Goal: Obtain resource: Obtain resource

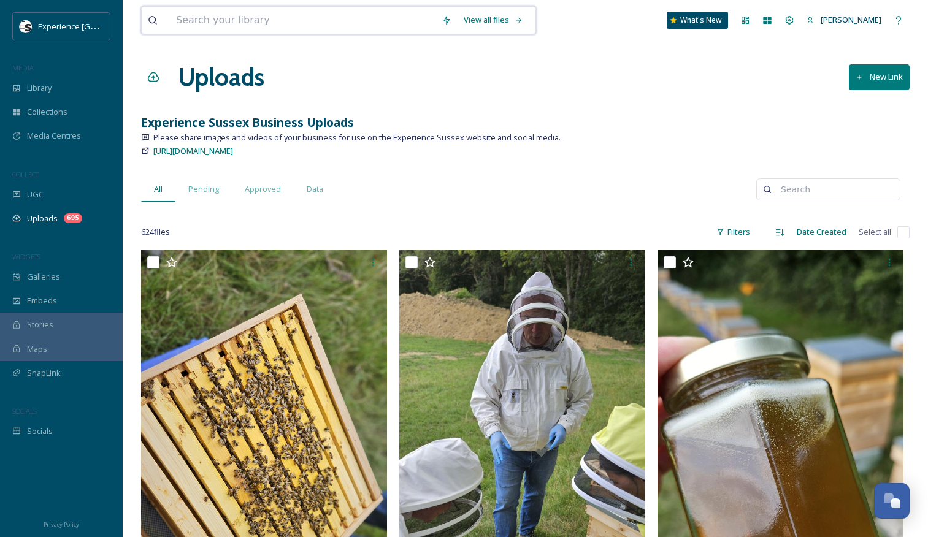
click at [211, 22] on input at bounding box center [302, 20] width 265 height 27
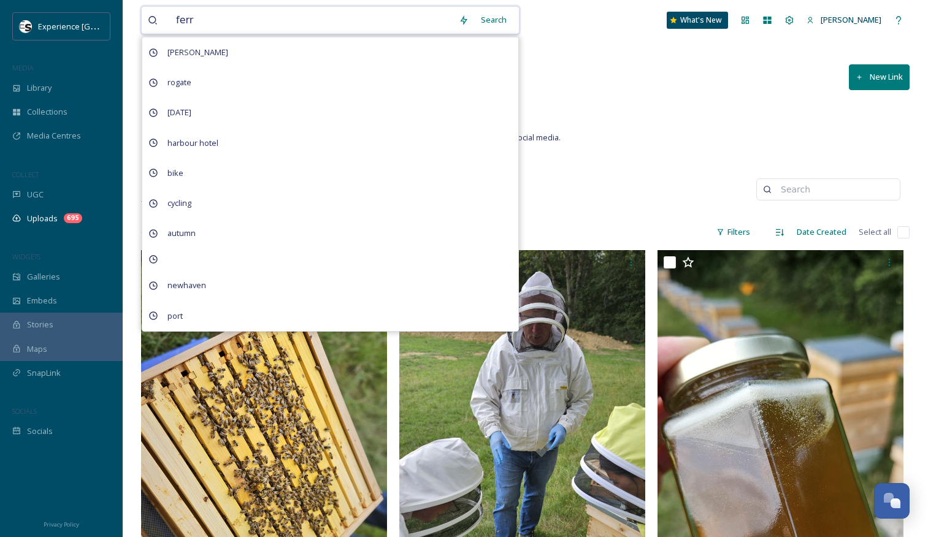
type input "ferry"
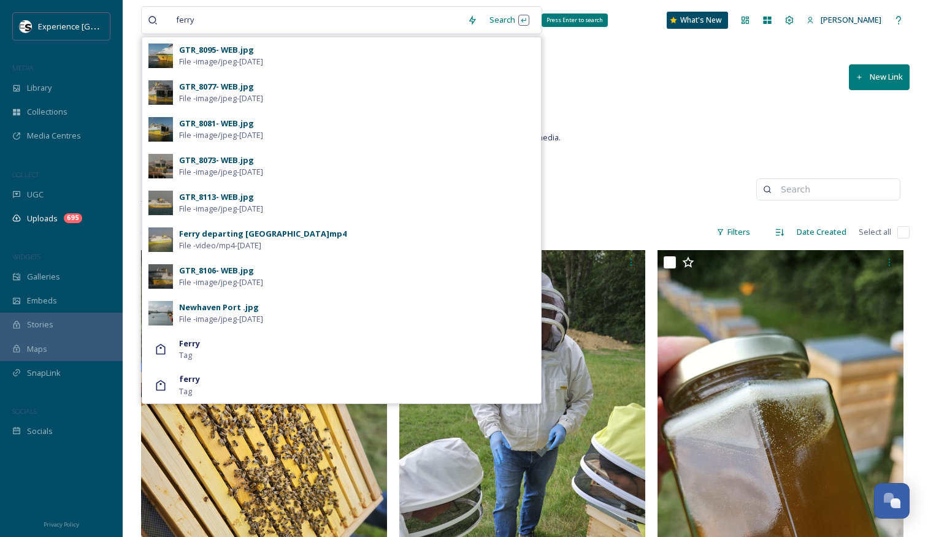
click at [484, 25] on div "Search Press Enter to search" at bounding box center [509, 20] width 52 height 24
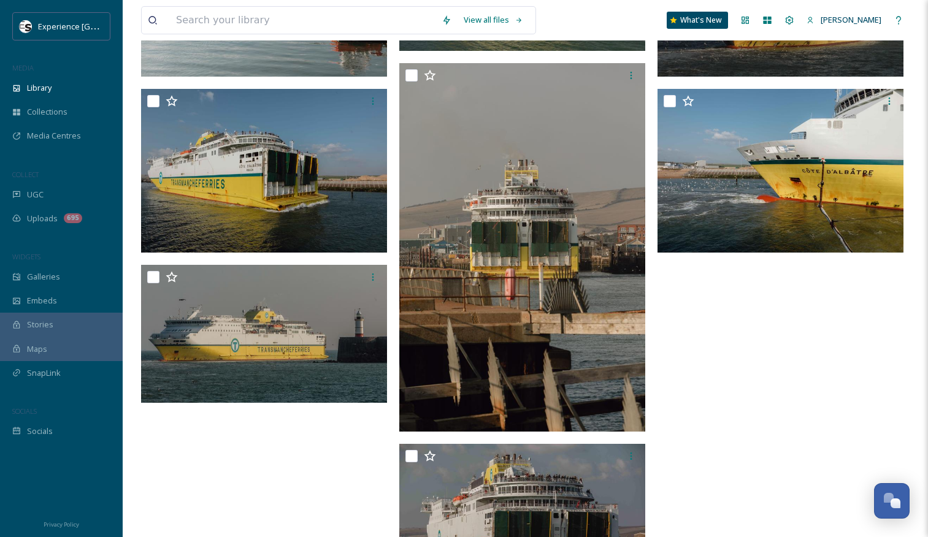
scroll to position [224, 0]
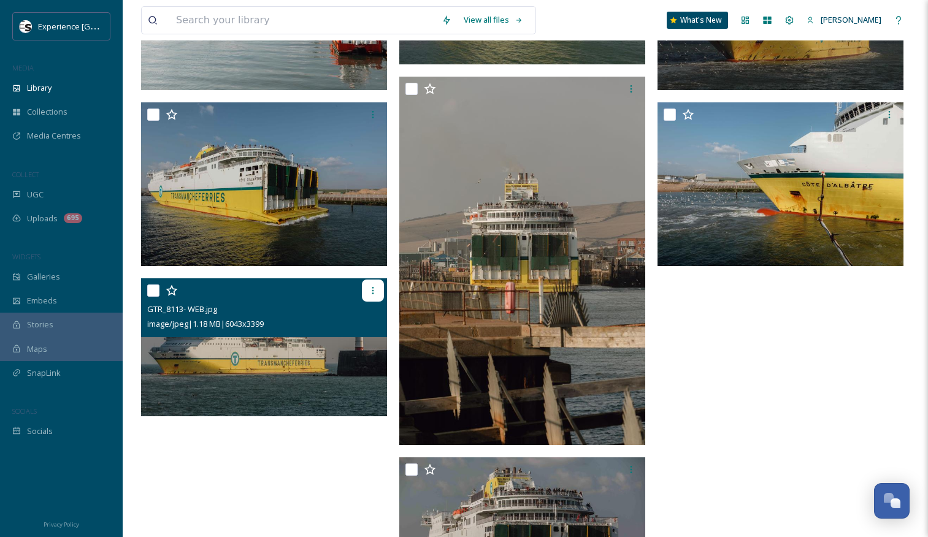
click at [370, 294] on icon at bounding box center [373, 291] width 10 height 10
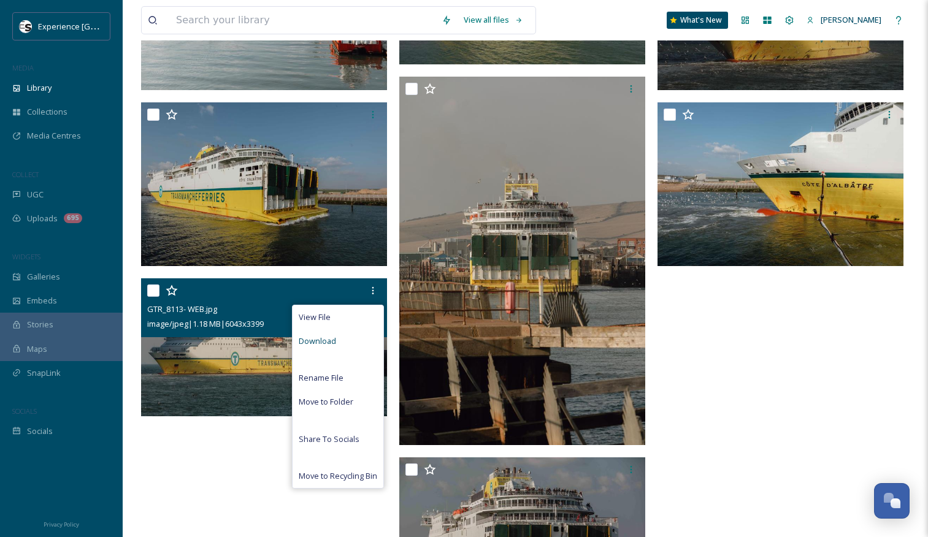
click at [324, 348] on div "Download" at bounding box center [337, 341] width 91 height 24
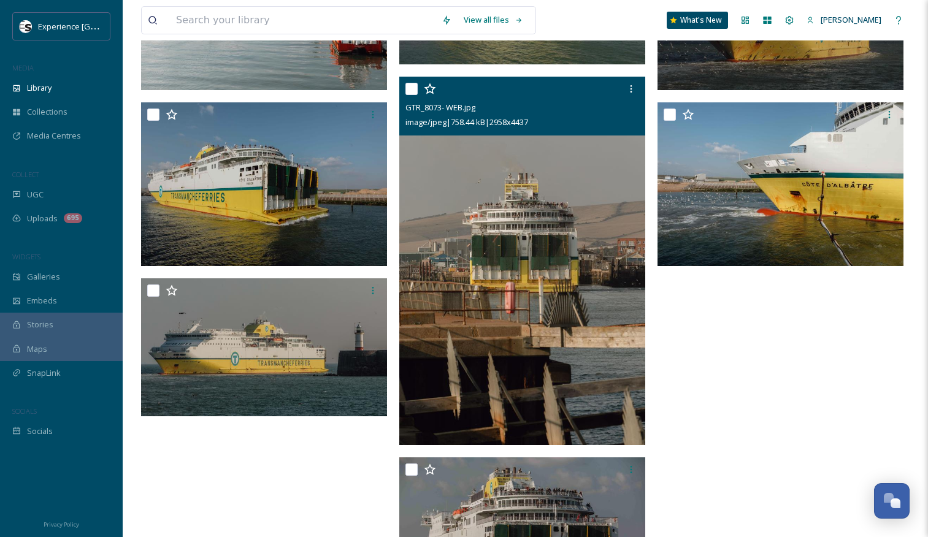
scroll to position [0, 0]
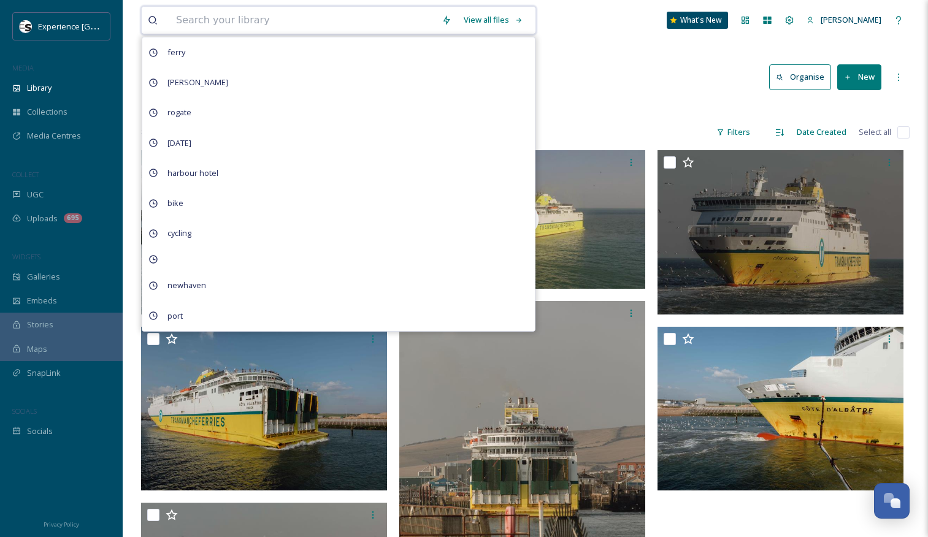
click at [250, 18] on input at bounding box center [302, 20] width 265 height 27
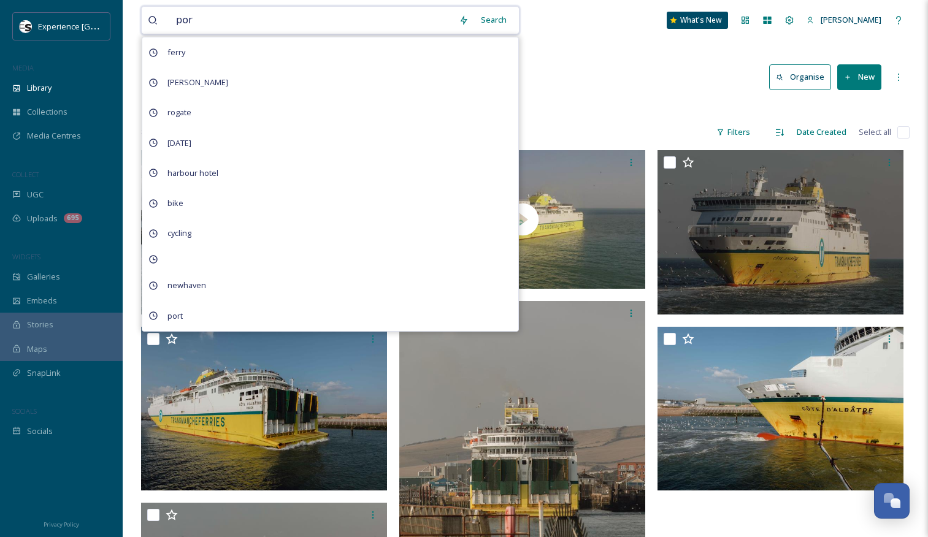
type input "port"
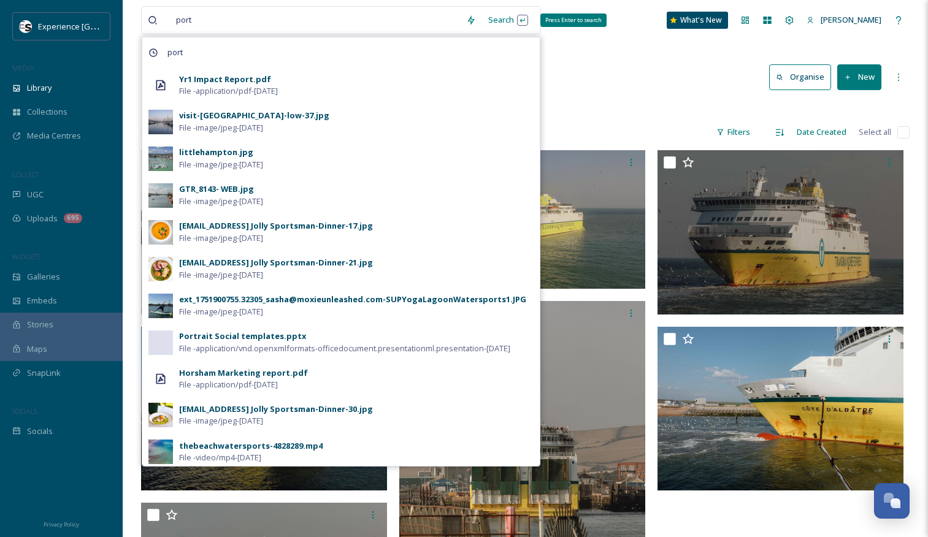
click at [482, 25] on div "Search Press Enter to search" at bounding box center [508, 20] width 52 height 24
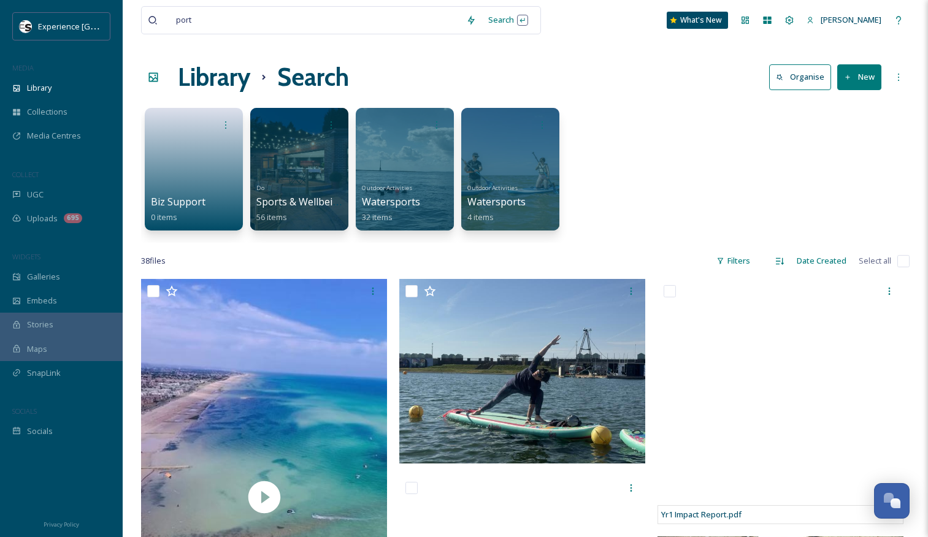
click at [690, 215] on div "Biz Support 0 items Do Sports & Wellbeing 56 items Outdoor Activities Waterspor…" at bounding box center [525, 172] width 768 height 141
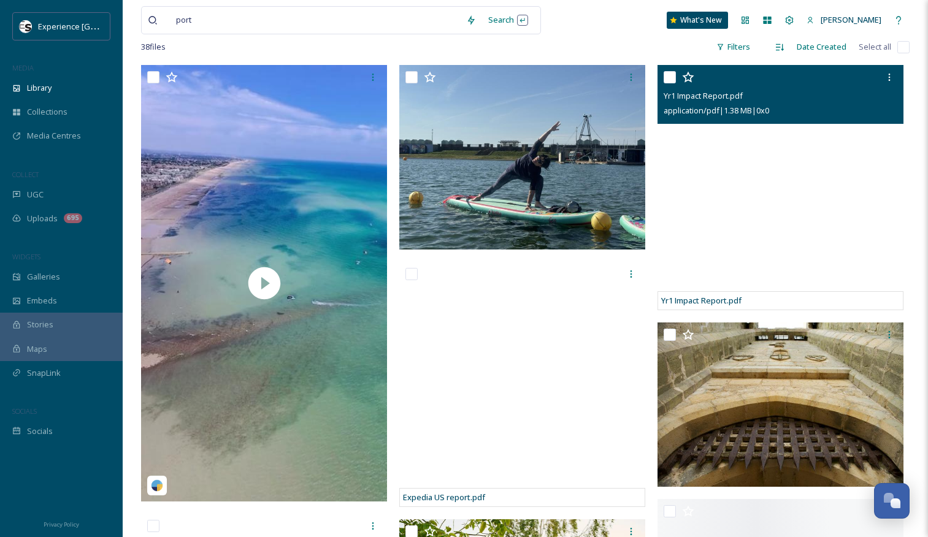
scroll to position [217, 0]
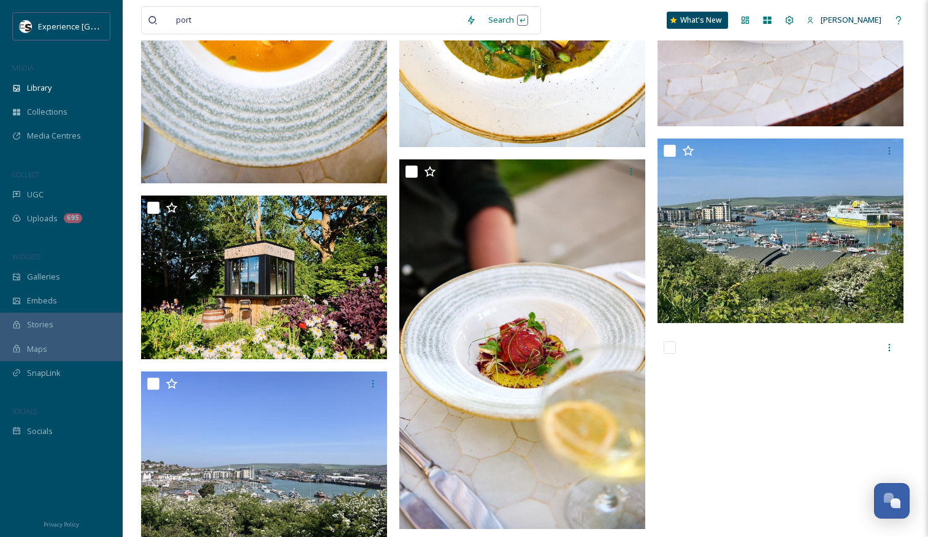
scroll to position [1338, 0]
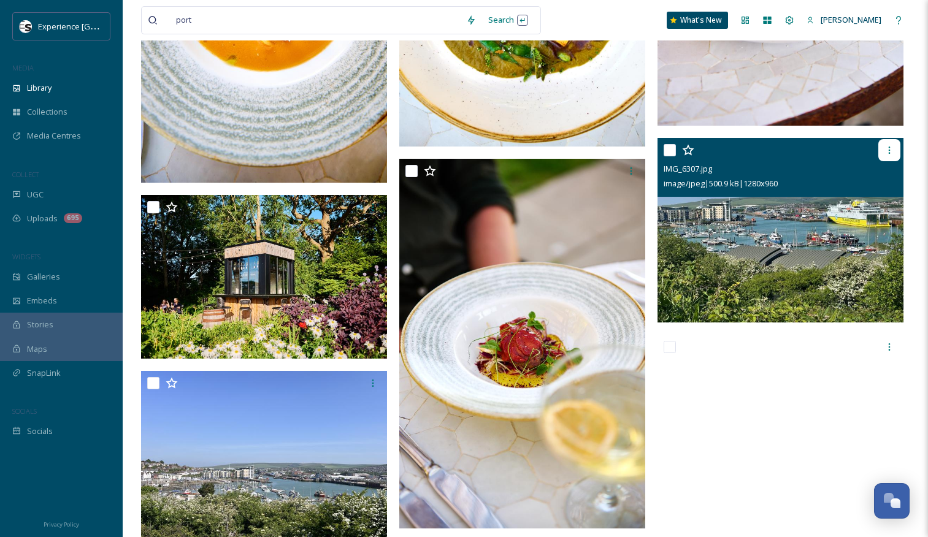
click at [886, 150] on icon at bounding box center [889, 150] width 10 height 10
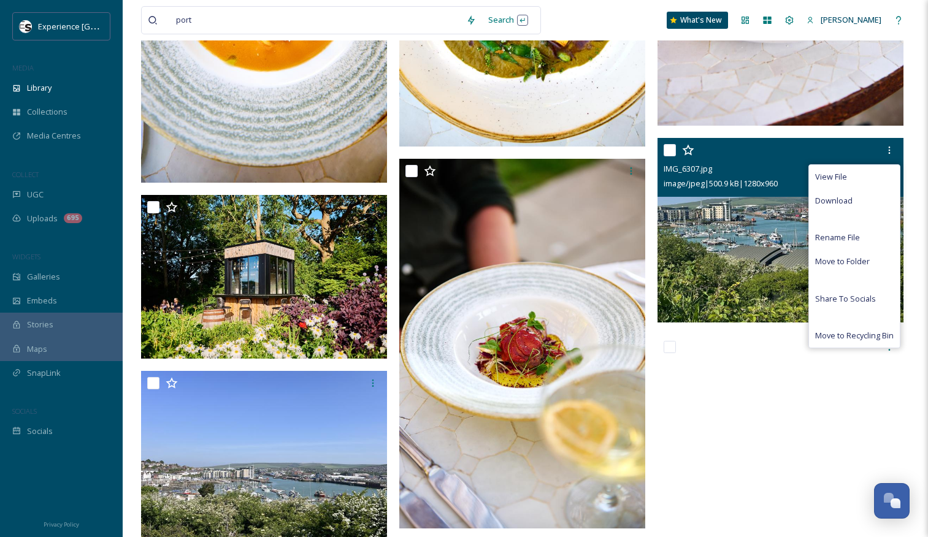
click at [771, 155] on div "View File Download Rename File Move to Folder Share To Socials Move to Recyclin…" at bounding box center [781, 150] width 237 height 22
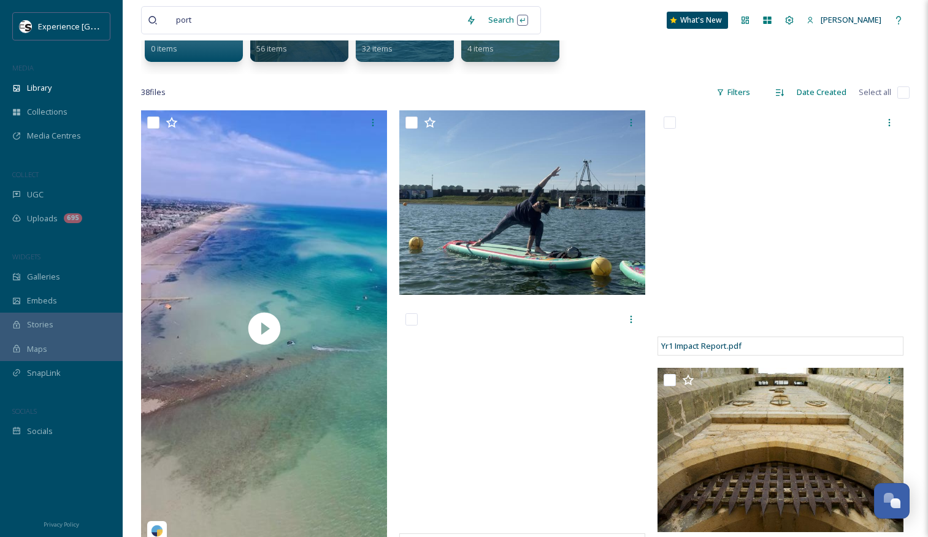
scroll to position [148, 0]
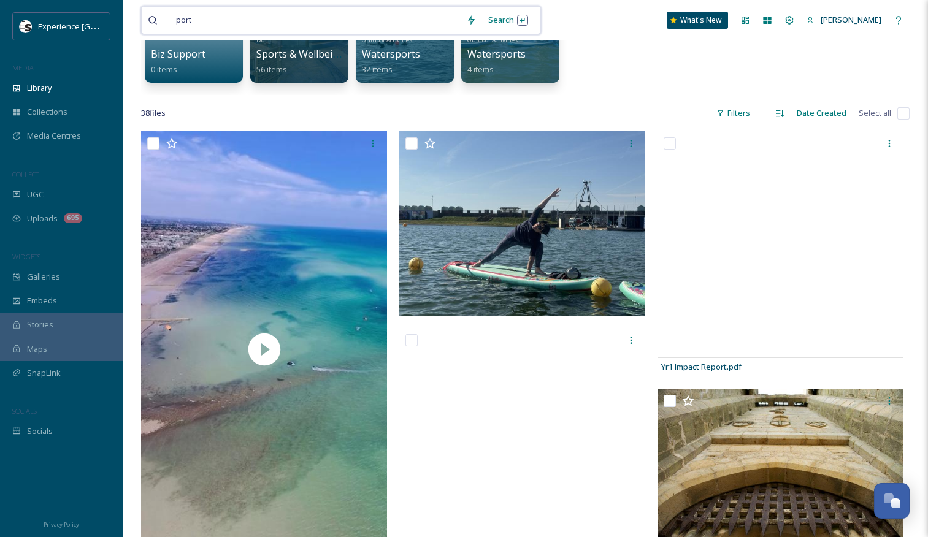
click at [236, 8] on input at bounding box center [329, 20] width 261 height 27
type input "p"
type input "aerial"
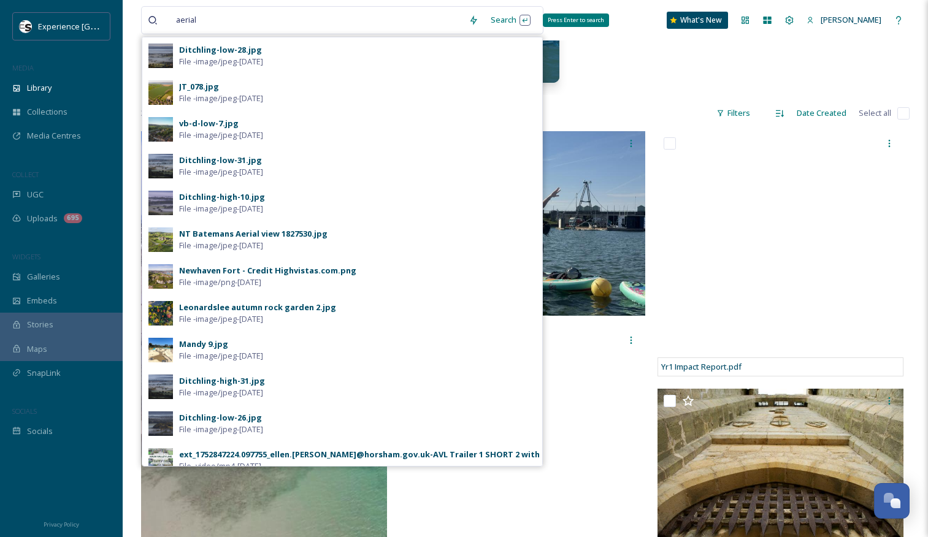
click at [486, 25] on div "Search Press Enter to search" at bounding box center [510, 20] width 52 height 24
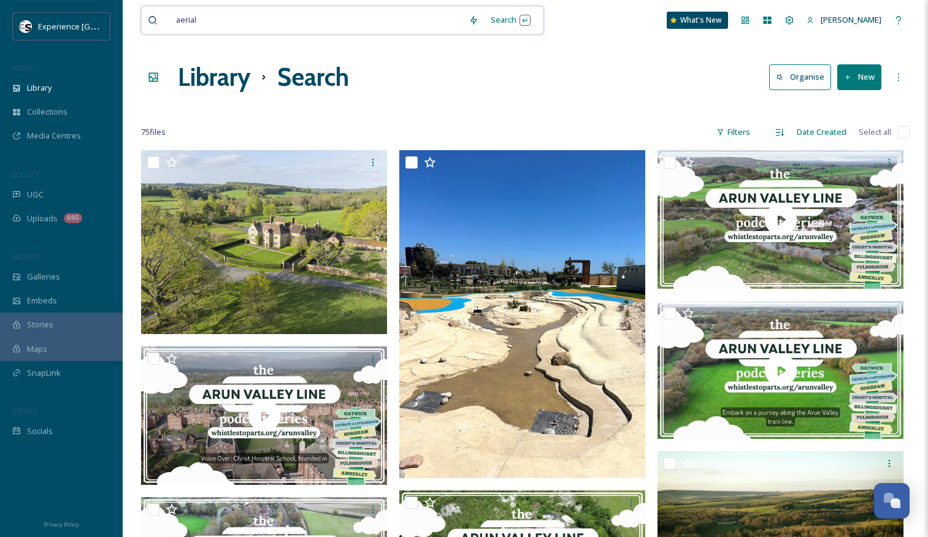
click at [224, 13] on input at bounding box center [333, 20] width 259 height 27
type input "a"
type input "newhaven"
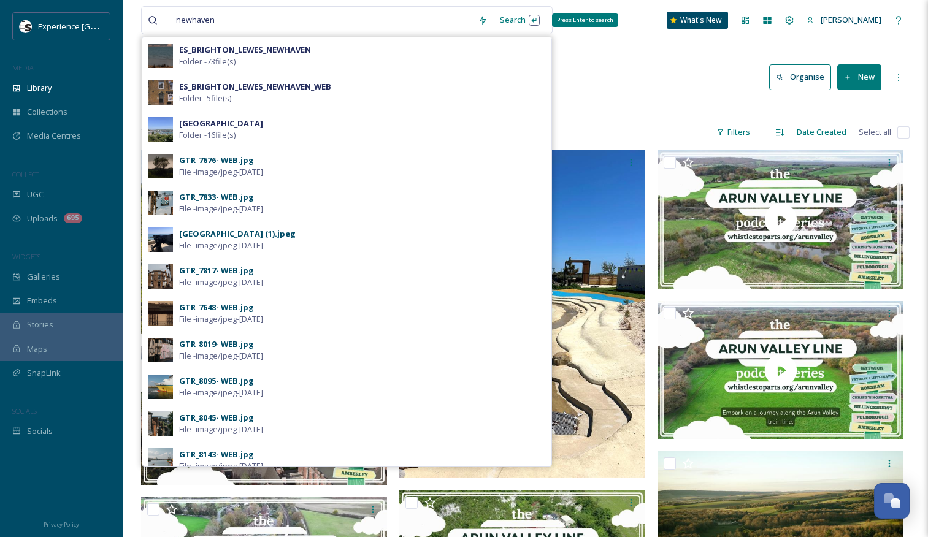
click at [493, 25] on div "Search Press Enter to search" at bounding box center [519, 20] width 52 height 24
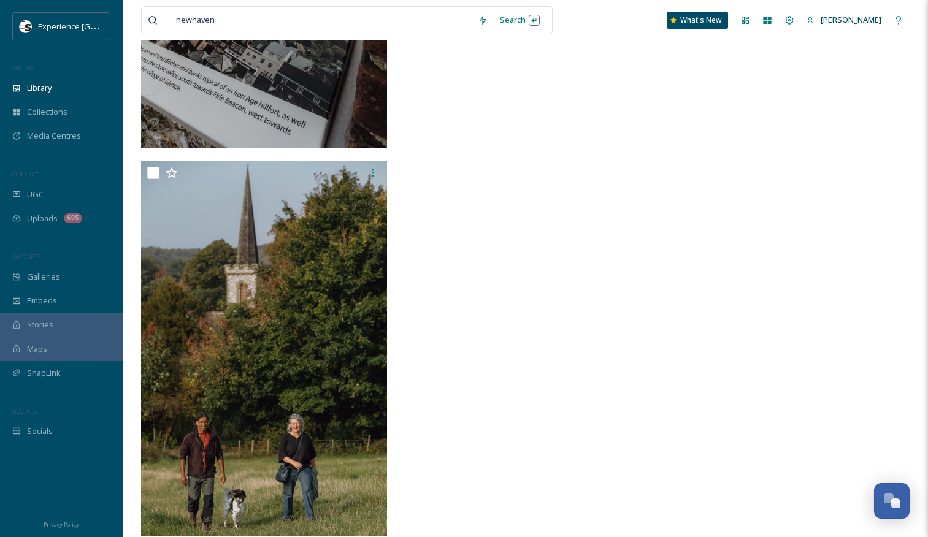
scroll to position [9430, 0]
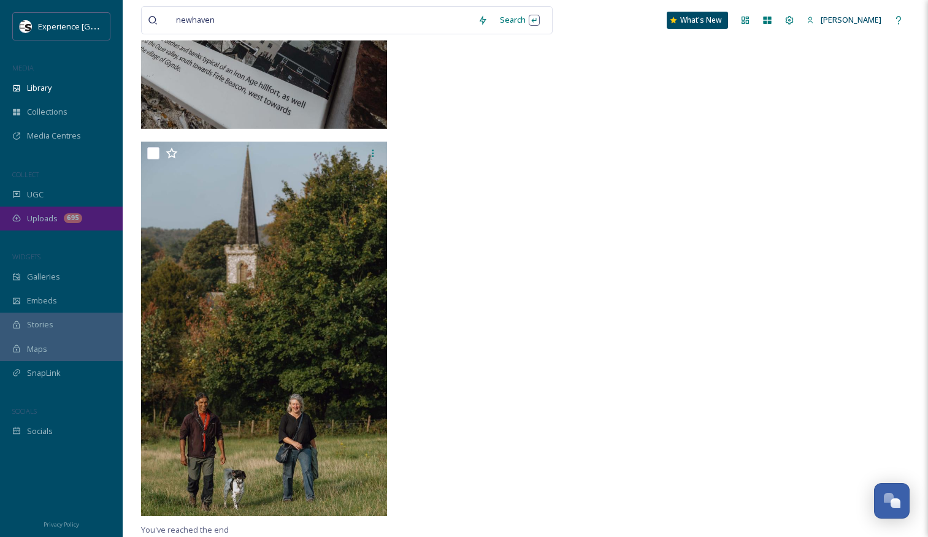
click at [40, 219] on span "Uploads" at bounding box center [42, 219] width 31 height 12
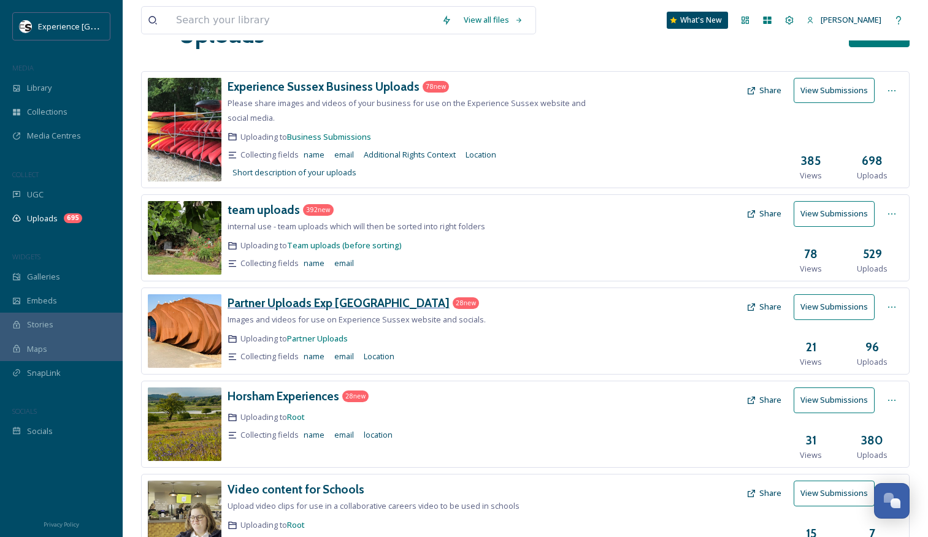
scroll to position [44, 0]
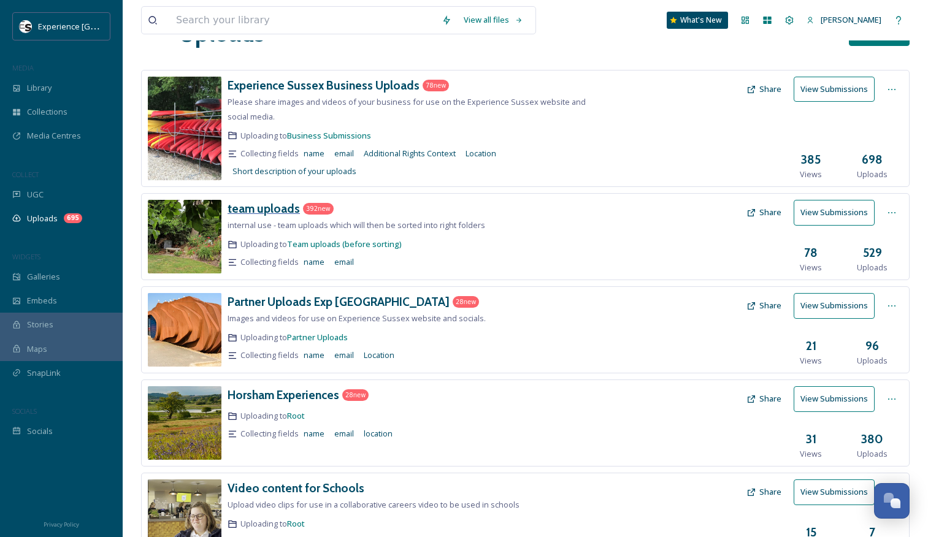
click at [262, 213] on h3 "team uploads" at bounding box center [263, 208] width 72 height 15
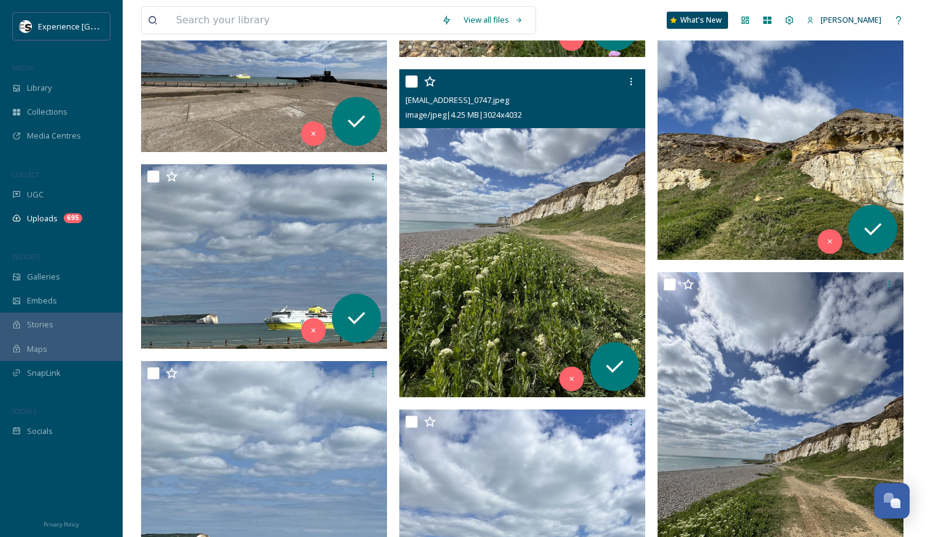
scroll to position [29857, 0]
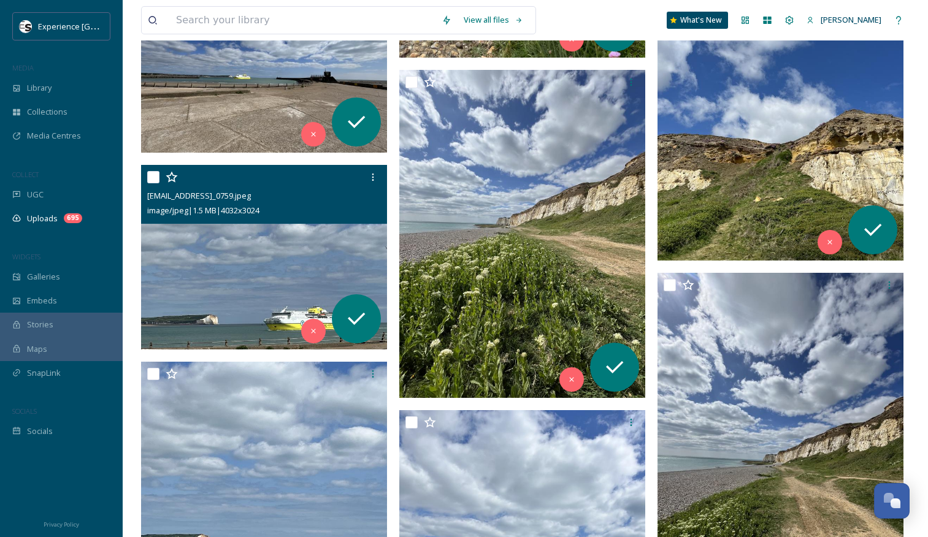
click at [256, 262] on img at bounding box center [264, 257] width 246 height 185
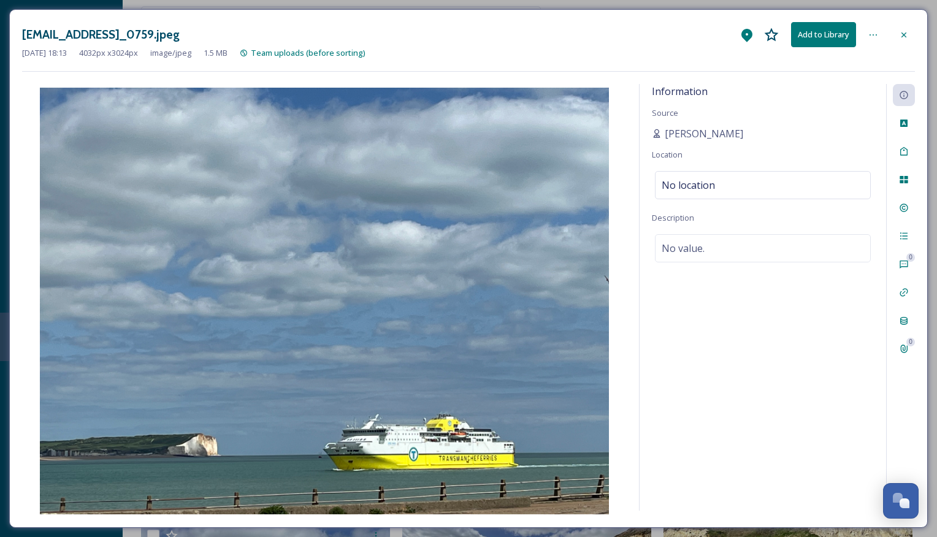
click at [874, 39] on icon at bounding box center [873, 35] width 10 height 10
click at [761, 330] on div "Information Source [PERSON_NAME] Location No location Description No value." at bounding box center [762, 297] width 246 height 427
click at [823, 37] on button "Add to Library" at bounding box center [823, 34] width 65 height 25
click at [844, 36] on icon at bounding box center [845, 35] width 8 height 8
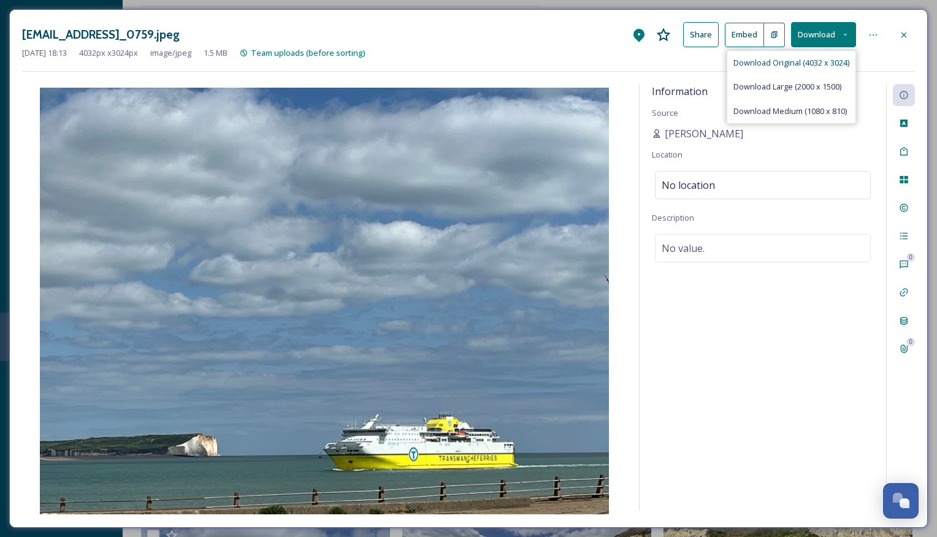
click at [792, 65] on span "Download Original (4032 x 3024)" at bounding box center [791, 63] width 116 height 12
click at [903, 37] on icon at bounding box center [904, 35] width 10 height 10
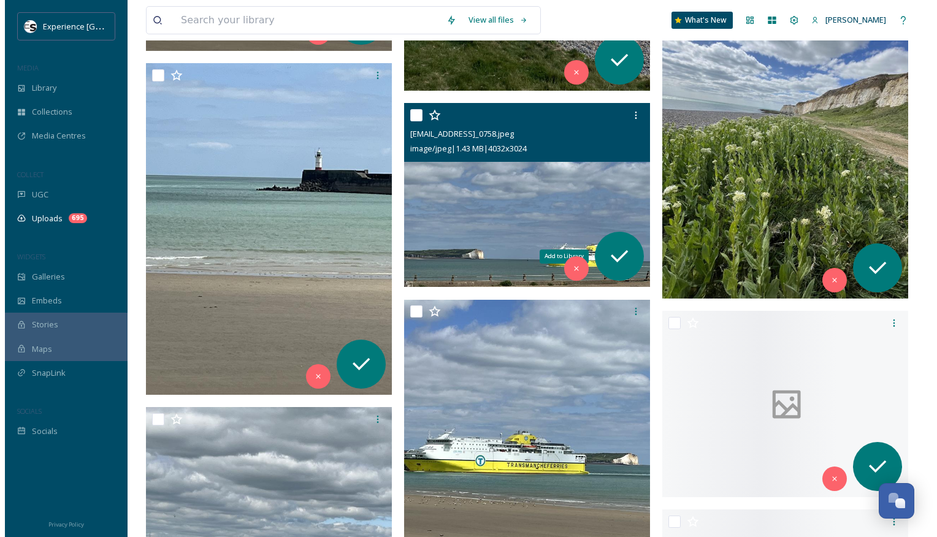
scroll to position [30858, 0]
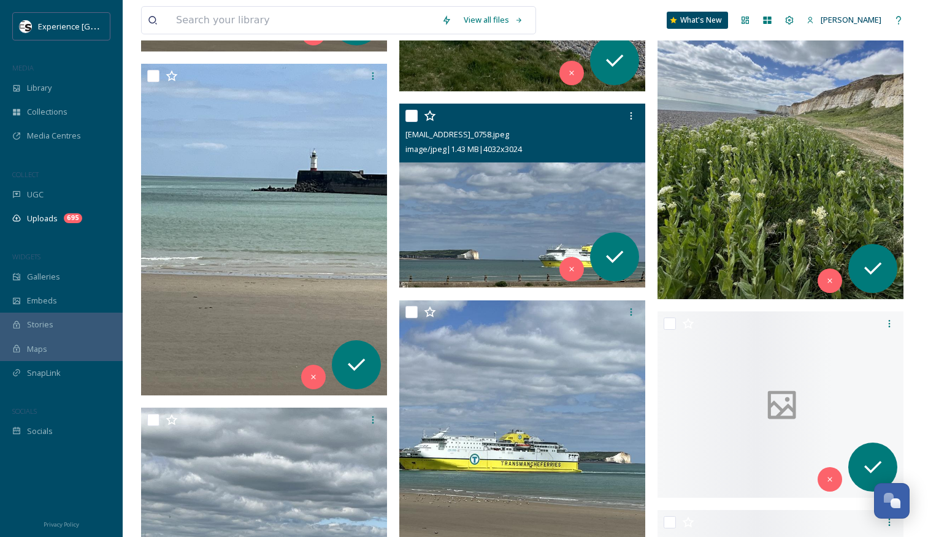
click at [515, 192] on img at bounding box center [522, 196] width 246 height 185
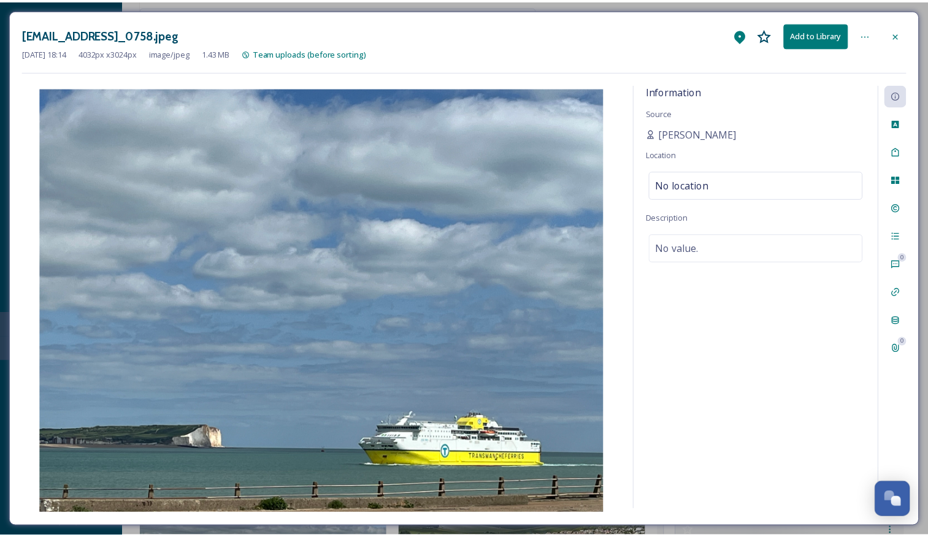
scroll to position [30860, 0]
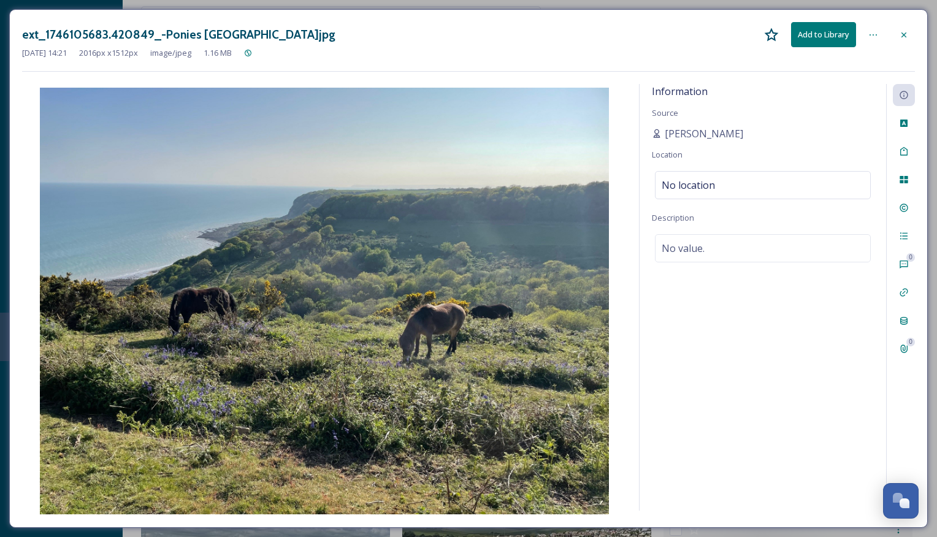
click at [902, 38] on icon at bounding box center [904, 35] width 10 height 10
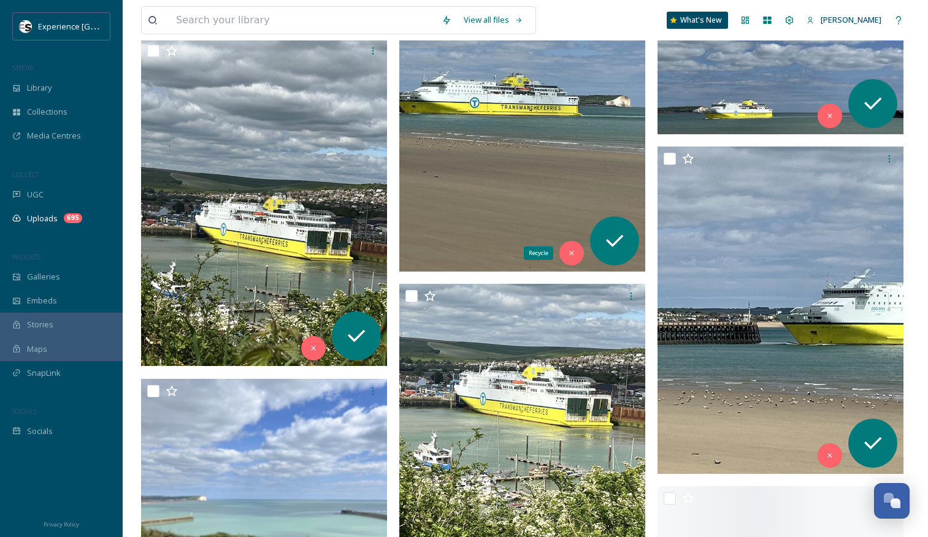
scroll to position [30388, 0]
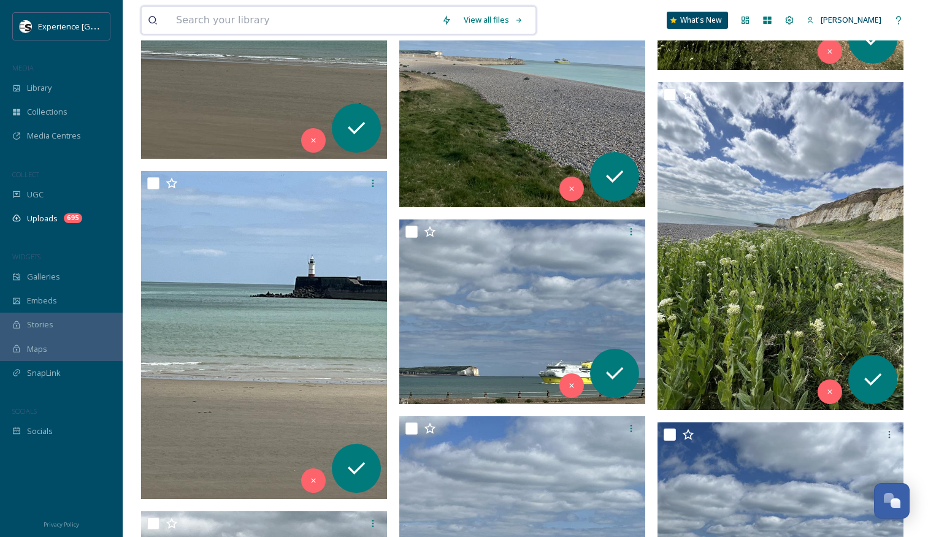
click at [280, 31] on input at bounding box center [302, 20] width 265 height 27
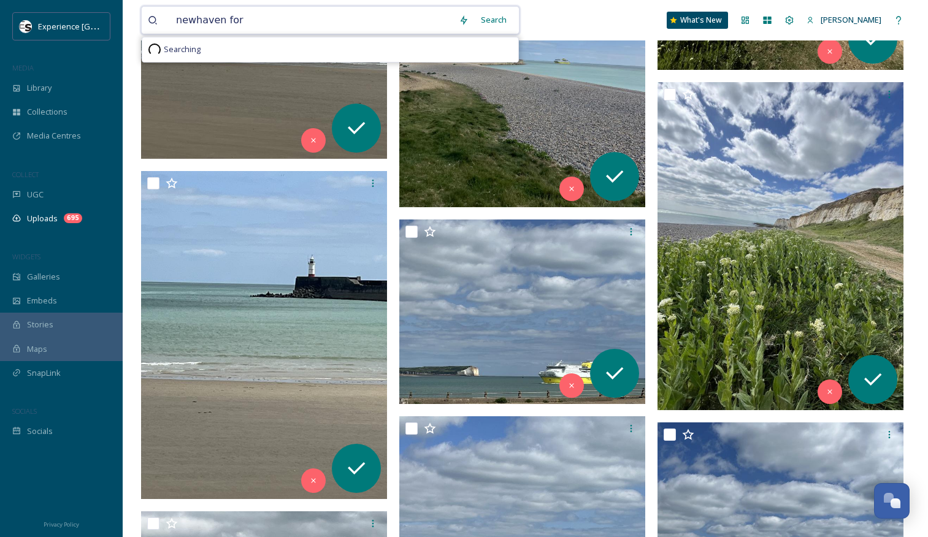
type input "[GEOGRAPHIC_DATA]"
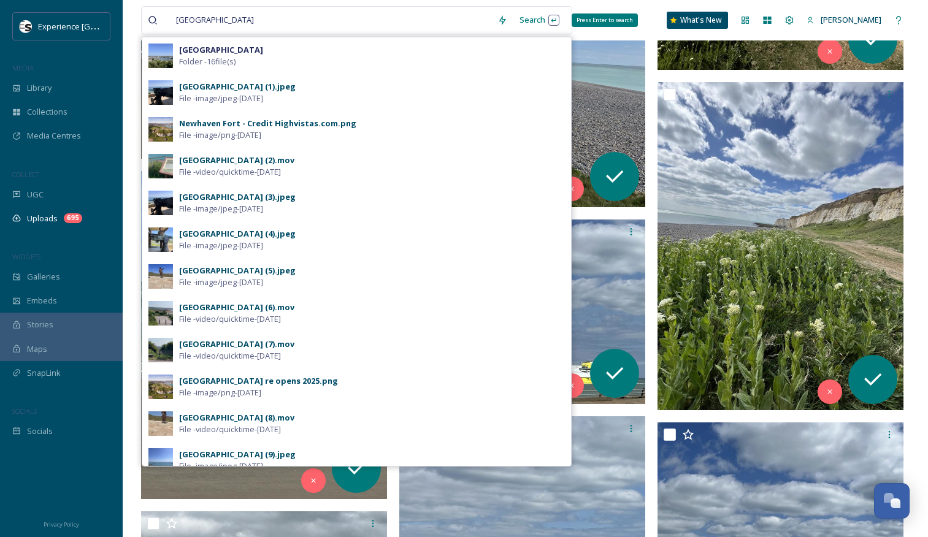
click at [513, 27] on div "Search Press Enter to search" at bounding box center [539, 20] width 52 height 24
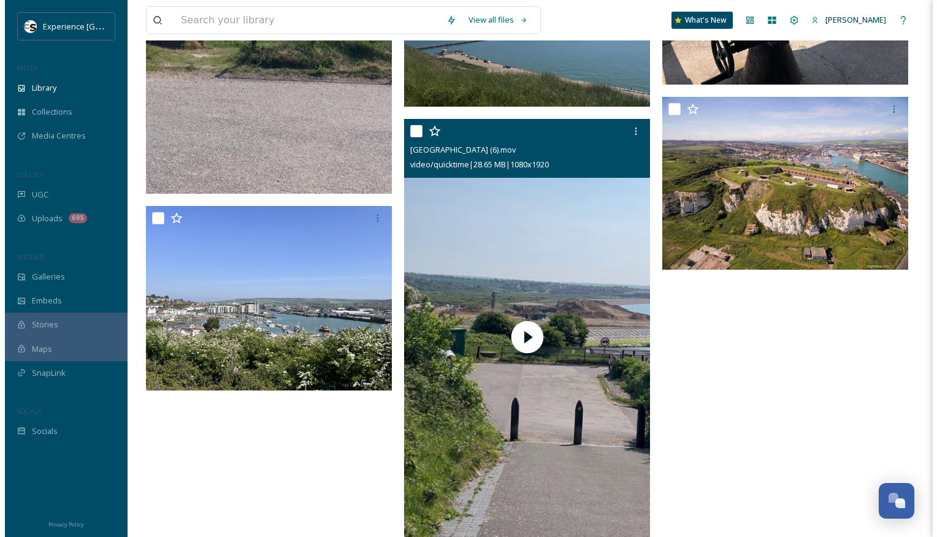
scroll to position [1706, 0]
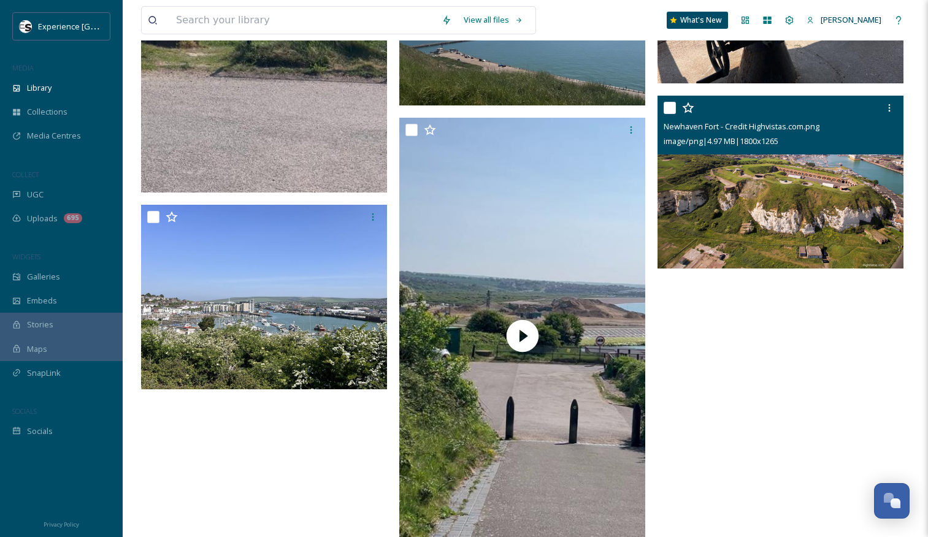
click at [779, 183] on img at bounding box center [780, 182] width 246 height 173
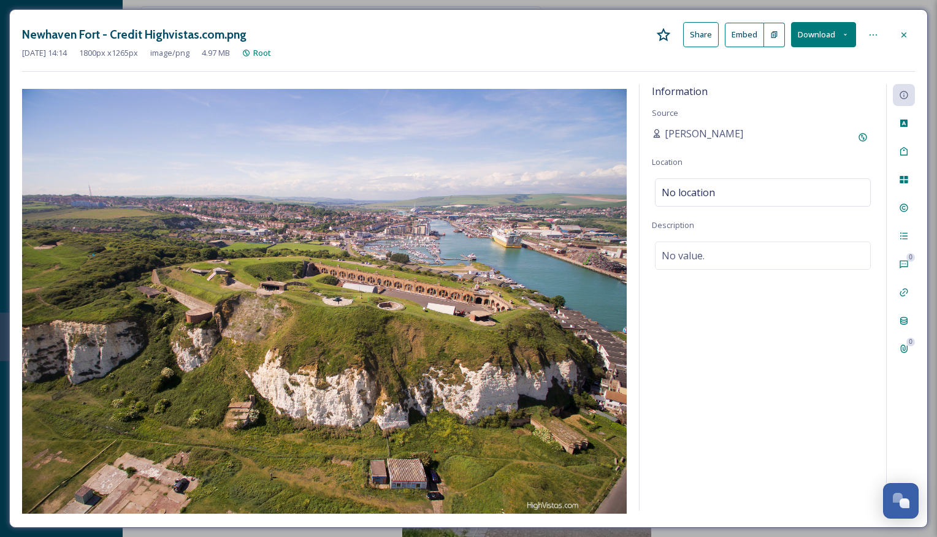
click at [848, 35] on icon at bounding box center [845, 35] width 8 height 8
click at [825, 66] on span "Download Original (1800 x 1265)" at bounding box center [791, 63] width 116 height 12
click at [544, 509] on img at bounding box center [324, 301] width 604 height 425
click at [875, 37] on icon at bounding box center [873, 35] width 10 height 10
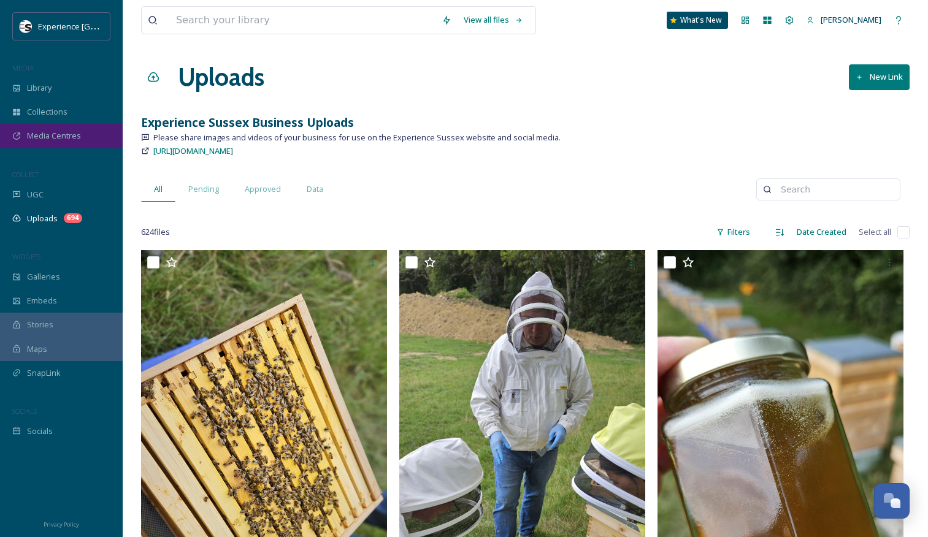
click at [53, 134] on span "Media Centres" at bounding box center [54, 136] width 54 height 12
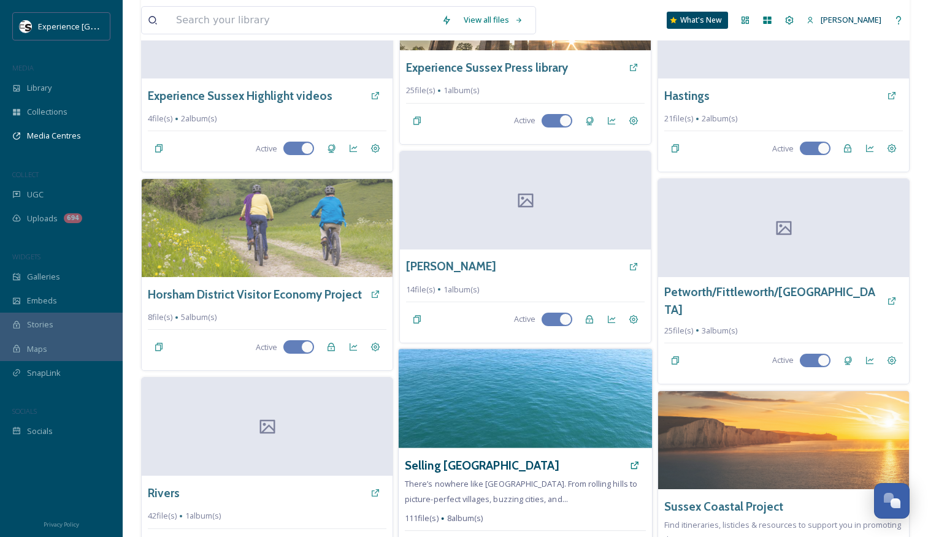
scroll to position [575, 0]
click at [549, 396] on img at bounding box center [524, 397] width 253 height 99
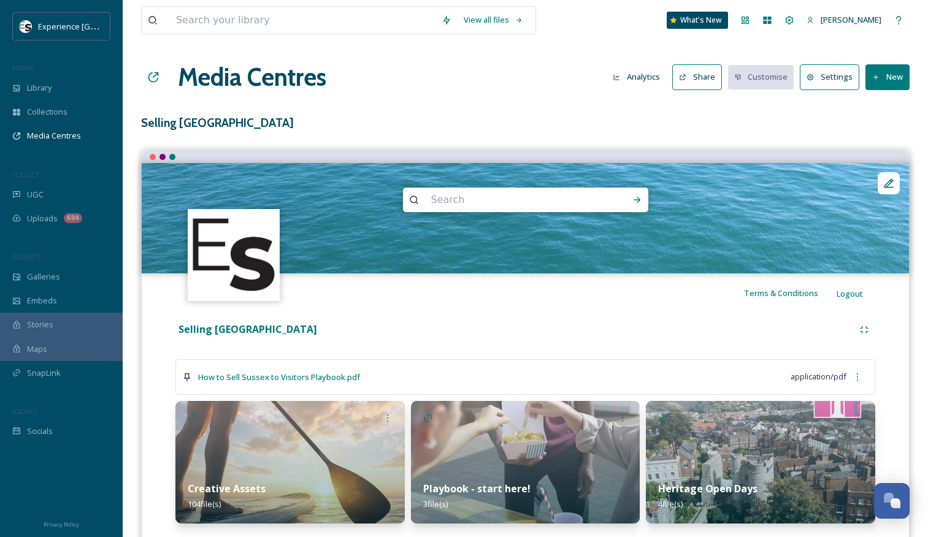
scroll to position [36, 0]
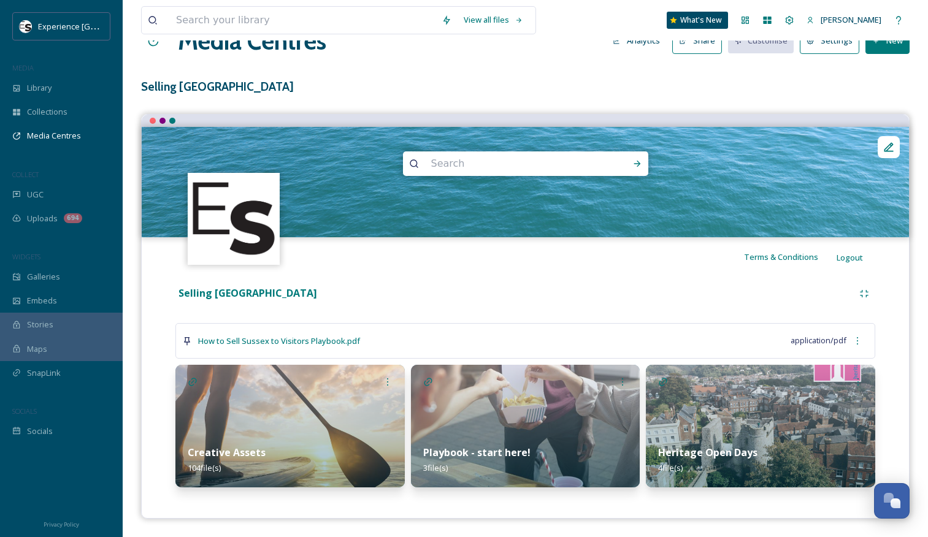
click at [348, 423] on img at bounding box center [289, 426] width 229 height 123
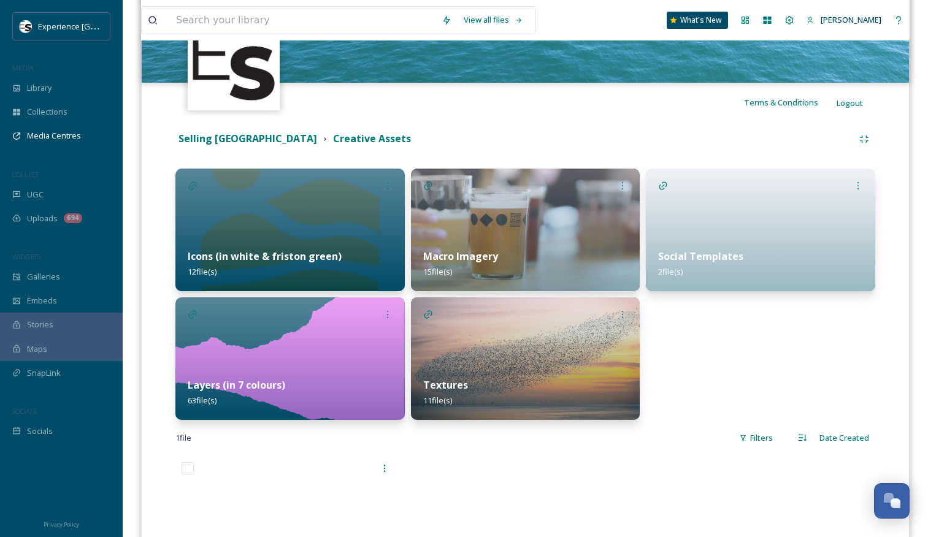
scroll to position [191, 0]
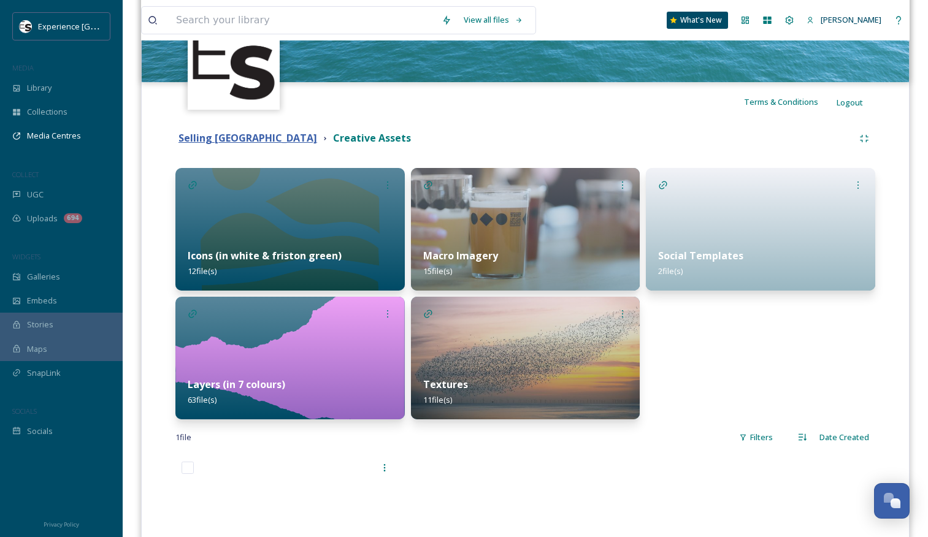
click at [209, 135] on strong "Selling Sussex" at bounding box center [247, 137] width 139 height 13
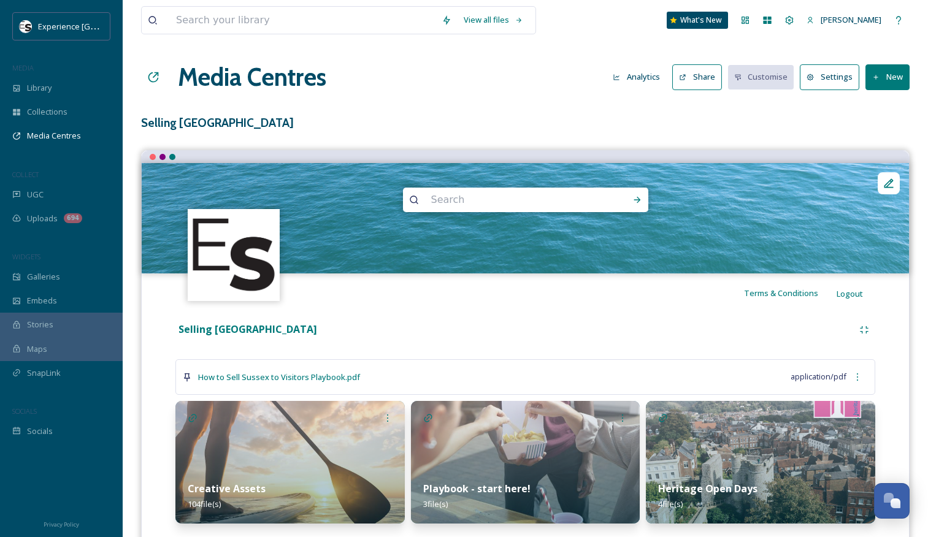
scroll to position [36, 0]
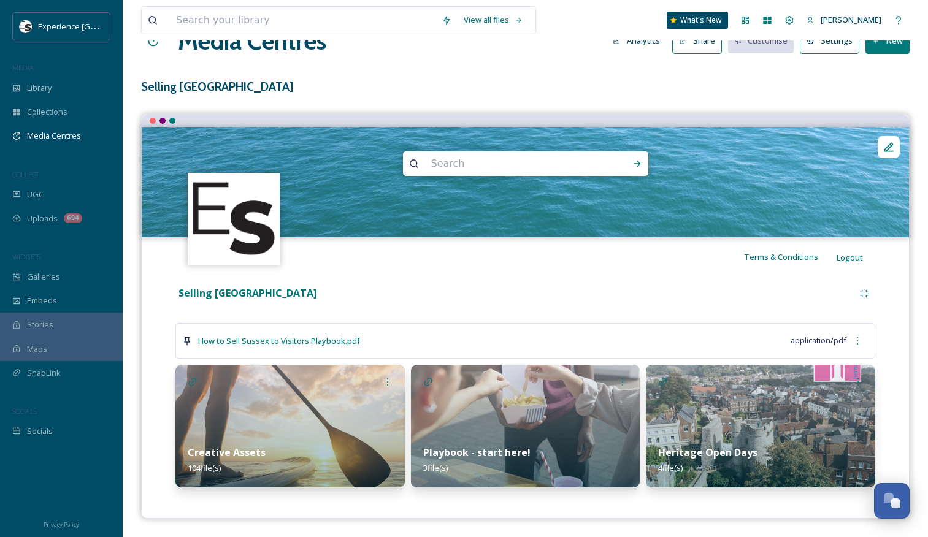
click at [531, 419] on img at bounding box center [525, 426] width 229 height 123
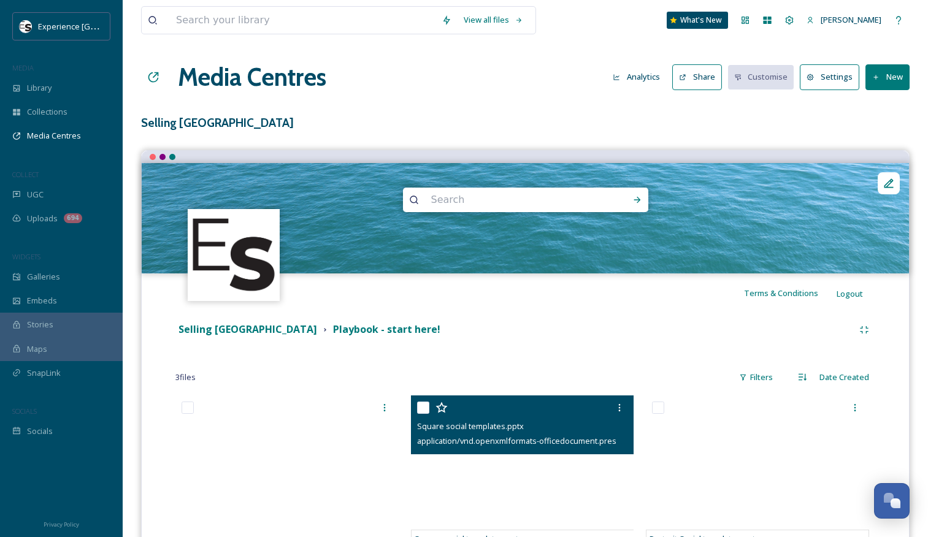
click at [531, 419] on div "Square social templates.pptx" at bounding box center [524, 426] width 214 height 15
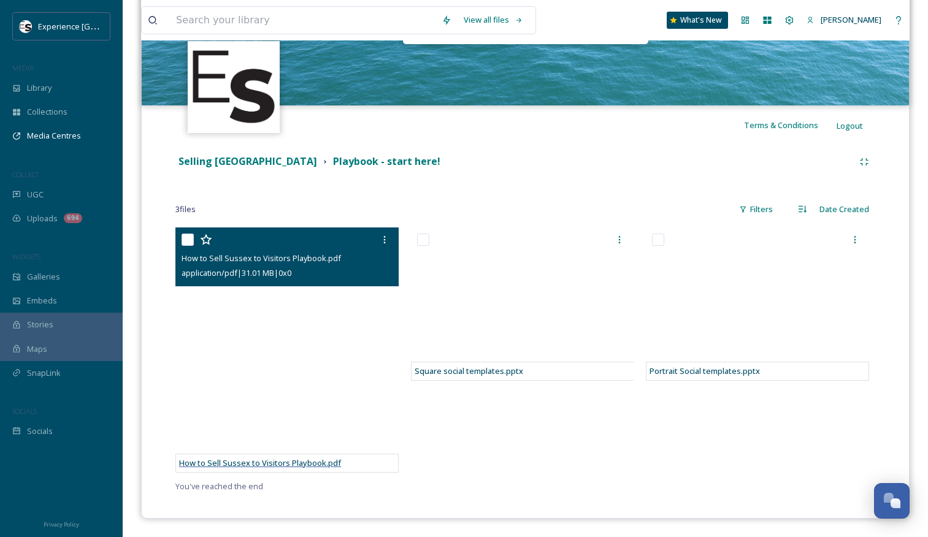
click at [267, 463] on span "How to Sell Sussex to Visitors Playbook.pdf" at bounding box center [260, 462] width 162 height 11
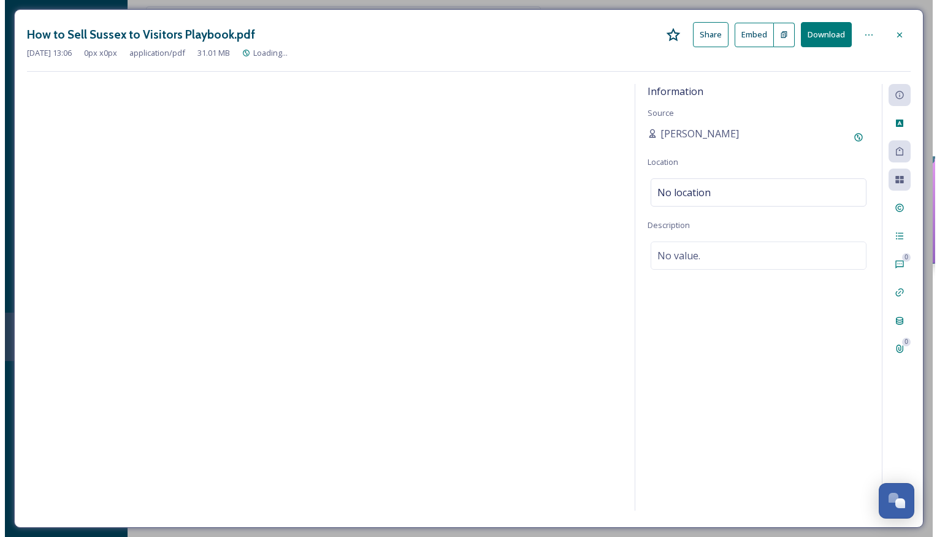
scroll to position [76, 0]
